Goal: Task Accomplishment & Management: Manage account settings

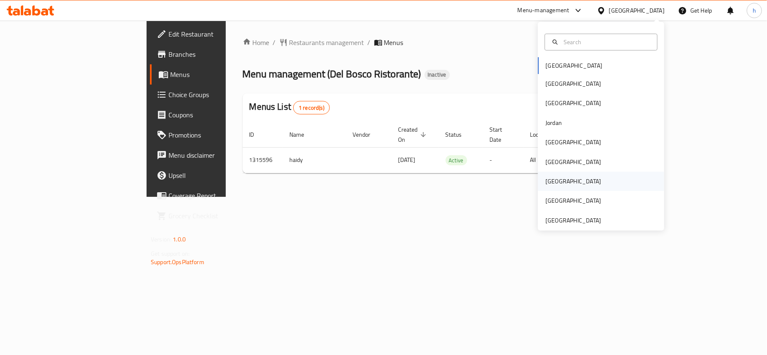
click at [545, 178] on div "[GEOGRAPHIC_DATA]" at bounding box center [573, 181] width 56 height 9
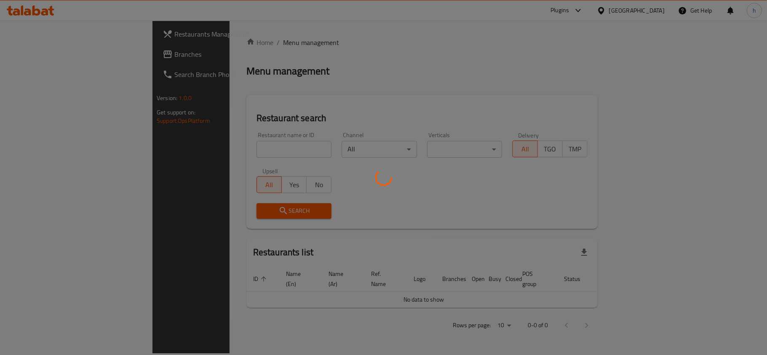
click at [28, 53] on div at bounding box center [383, 177] width 767 height 355
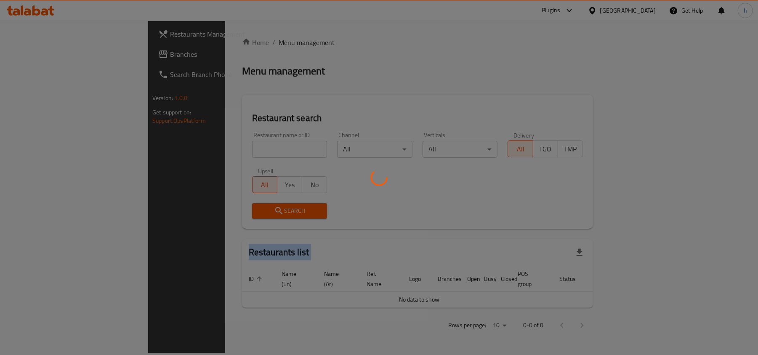
click at [28, 53] on div at bounding box center [379, 177] width 758 height 355
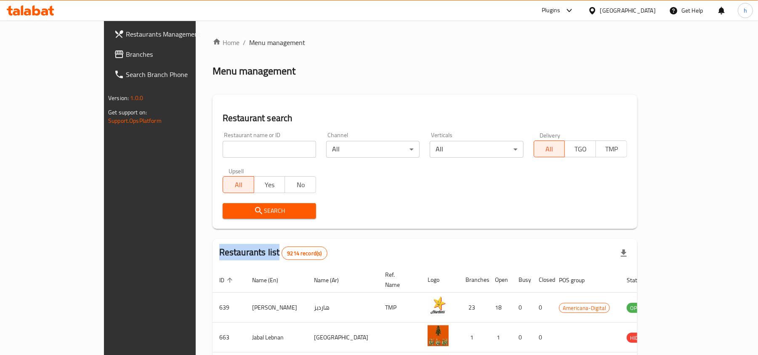
click at [126, 53] on span "Branches" at bounding box center [175, 54] width 98 height 10
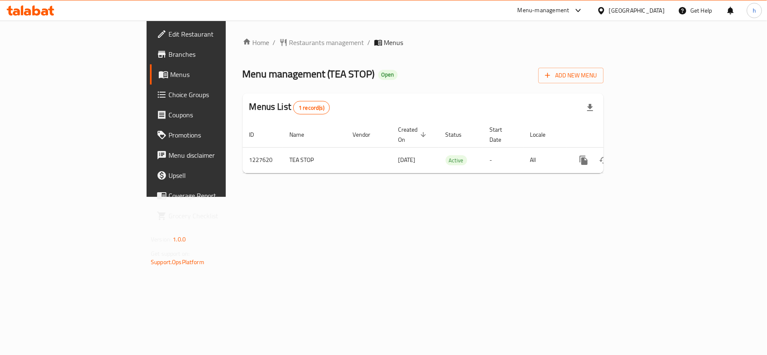
click at [338, 66] on div "Menu management ( TEA STOP ) Open Add New Menu" at bounding box center [422, 73] width 361 height 19
click at [168, 29] on span "Edit Restaurant" at bounding box center [217, 34] width 99 height 10
